Goal: Check status: Check status

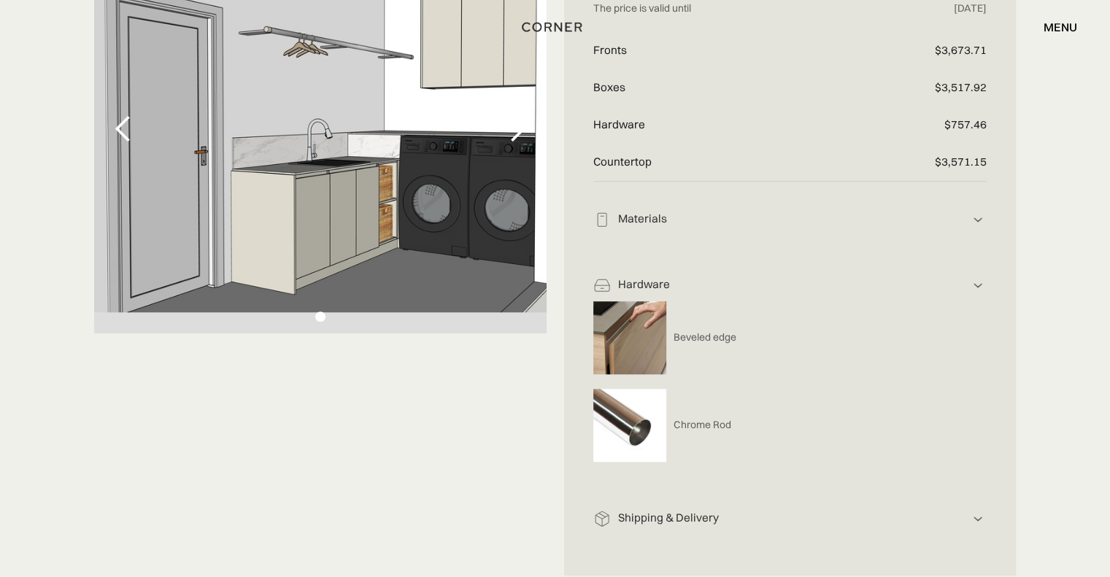
scroll to position [1167, 0]
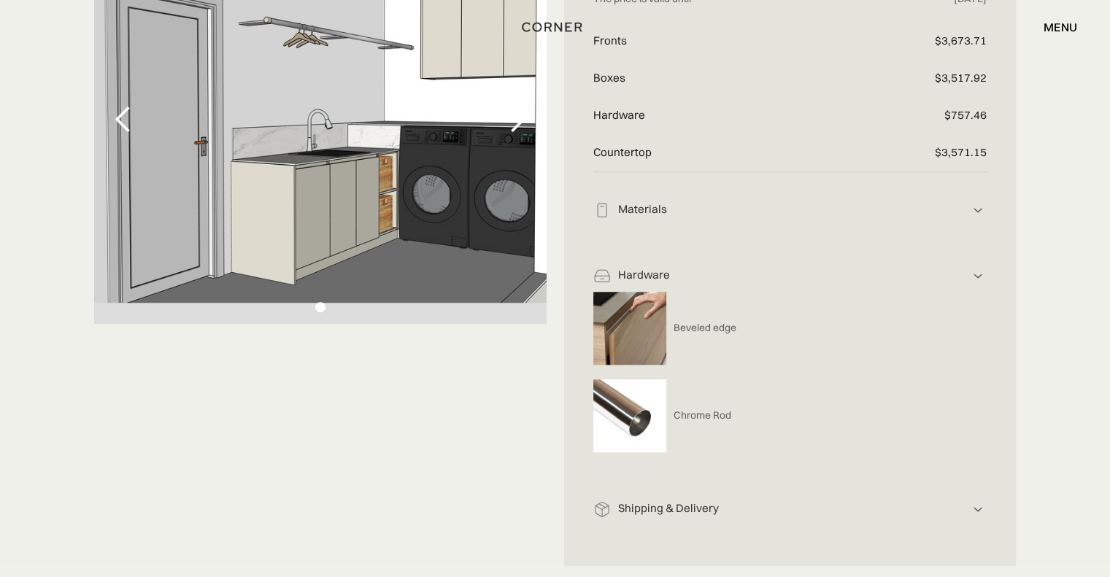
click at [981, 273] on img at bounding box center [978, 276] width 18 height 18
click at [974, 209] on img at bounding box center [978, 210] width 18 height 18
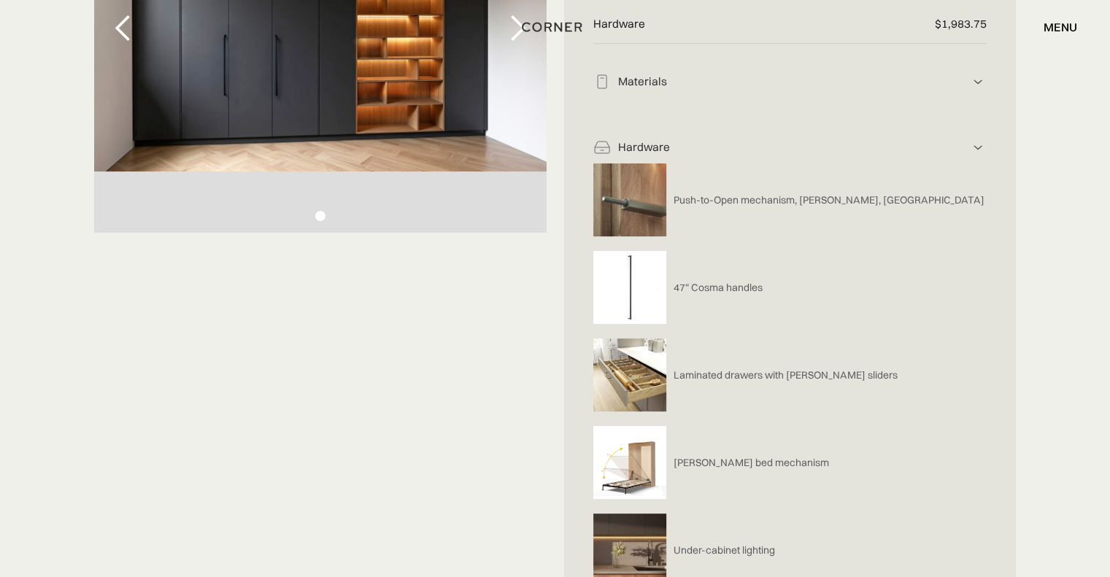
scroll to position [0, 0]
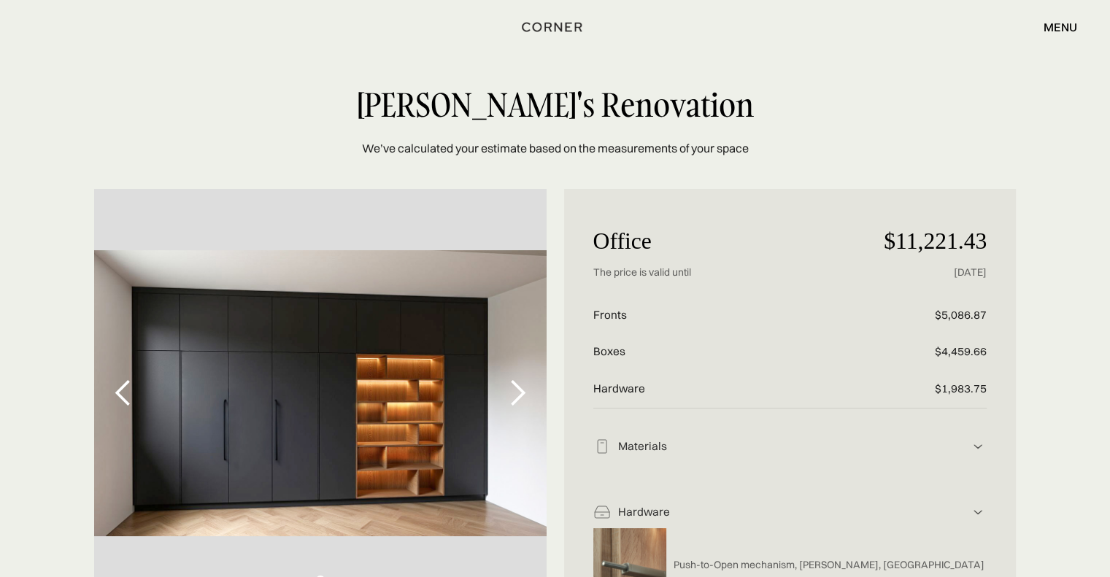
click at [970, 442] on img at bounding box center [978, 447] width 18 height 18
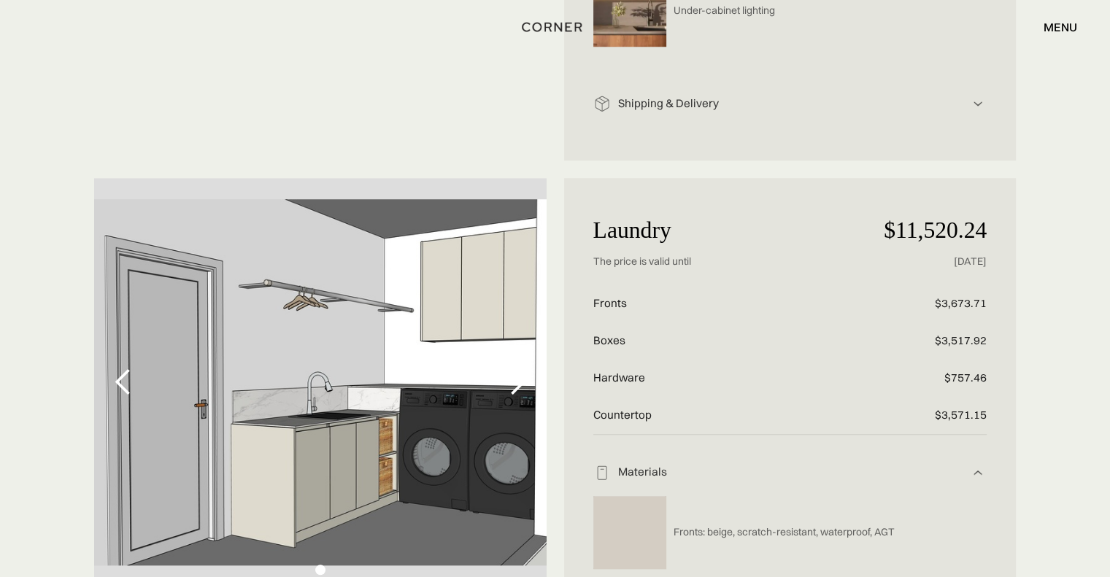
scroll to position [1259, 0]
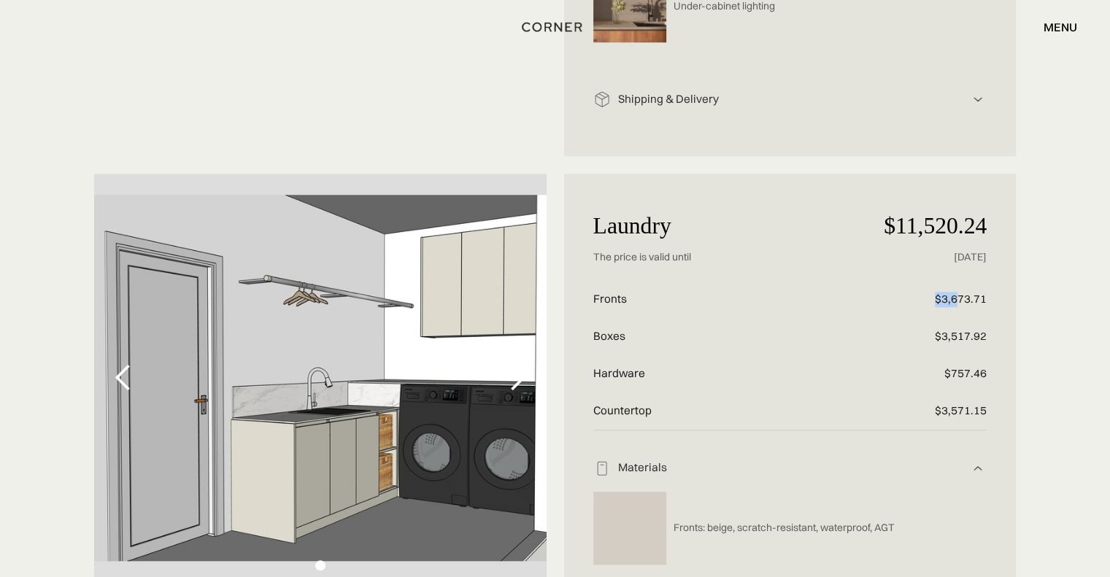
drag, startPoint x: 937, startPoint y: 298, endPoint x: 960, endPoint y: 299, distance: 22.7
click at [960, 299] on p "$3,673.71" at bounding box center [920, 299] width 131 height 37
click at [945, 298] on p "$3,673.71" at bounding box center [920, 299] width 131 height 37
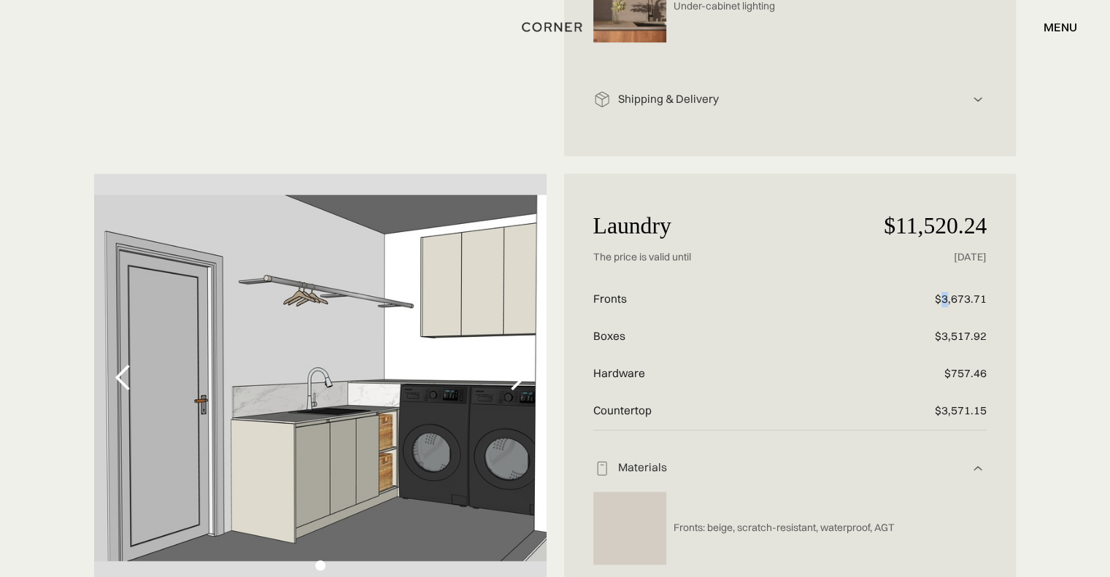
click at [943, 300] on p "$3,673.71" at bounding box center [920, 299] width 131 height 37
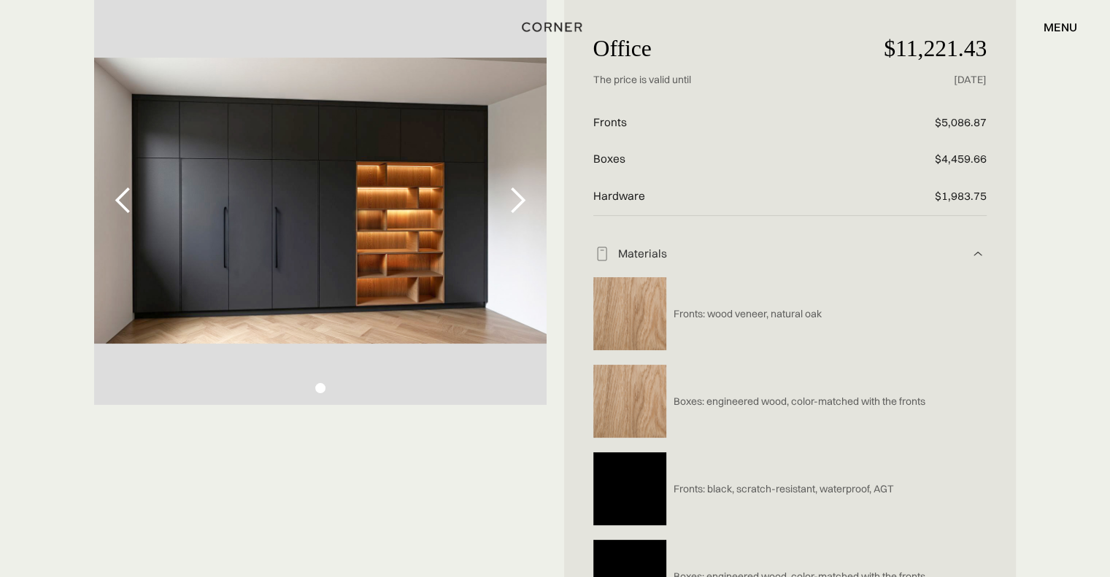
scroll to position [193, 0]
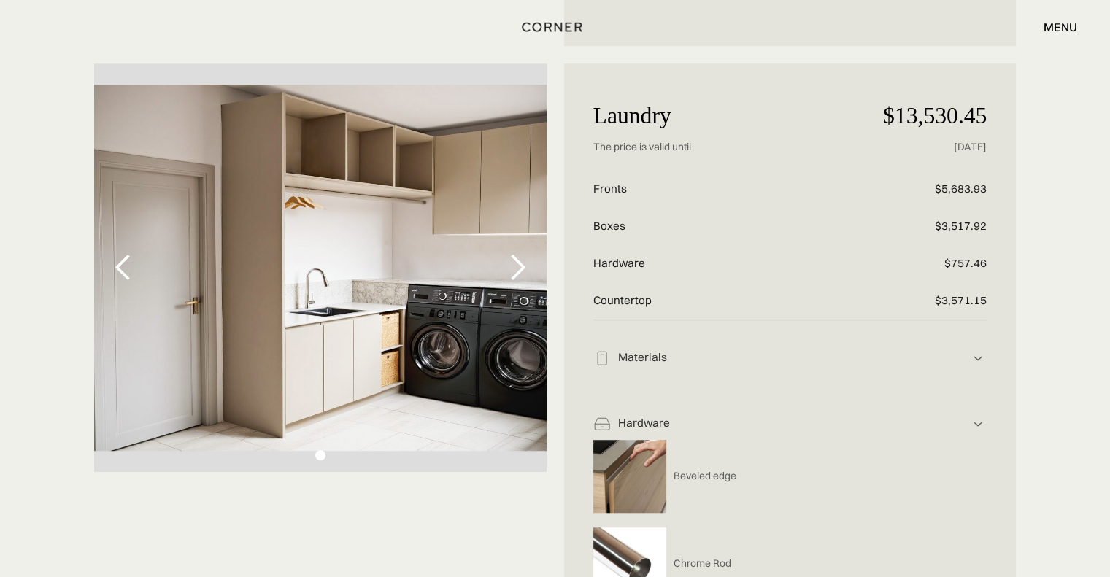
scroll to position [1021, 0]
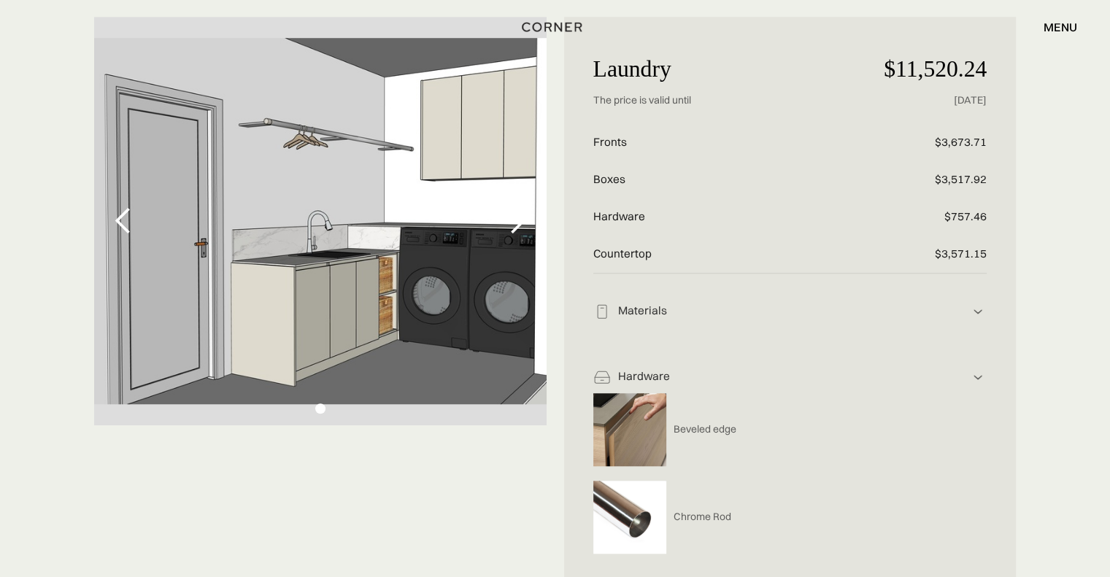
scroll to position [1067, 0]
click at [525, 223] on div "next slide" at bounding box center [517, 220] width 29 height 29
click at [127, 224] on div "previous slide" at bounding box center [123, 220] width 29 height 29
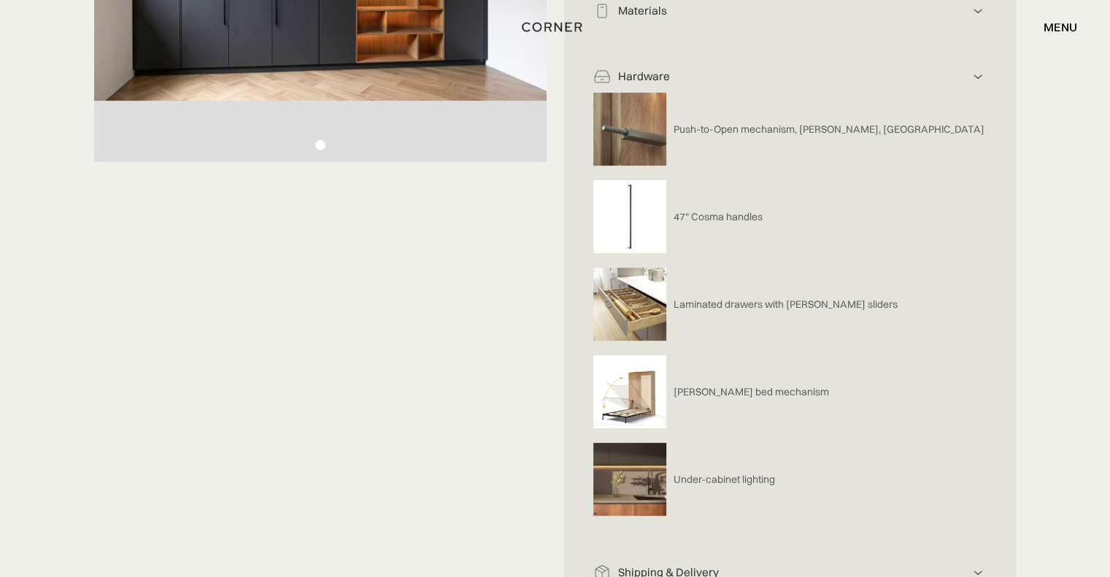
scroll to position [437, 0]
